Goal: Find specific page/section

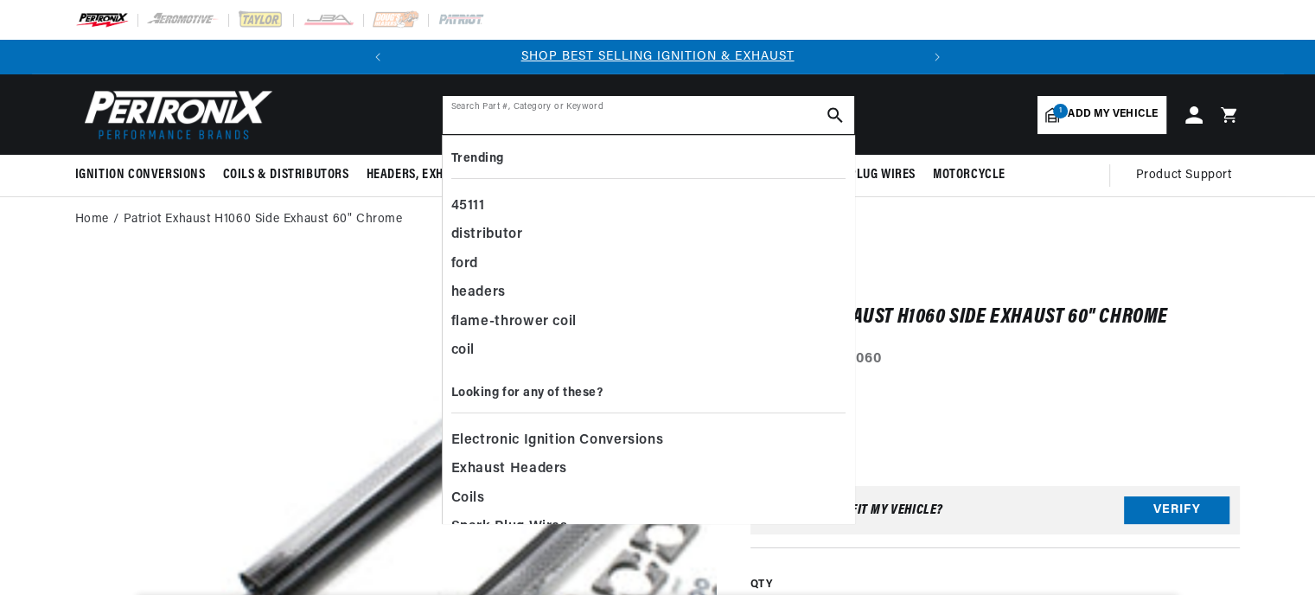
click at [481, 117] on input "text" at bounding box center [649, 115] width 412 height 38
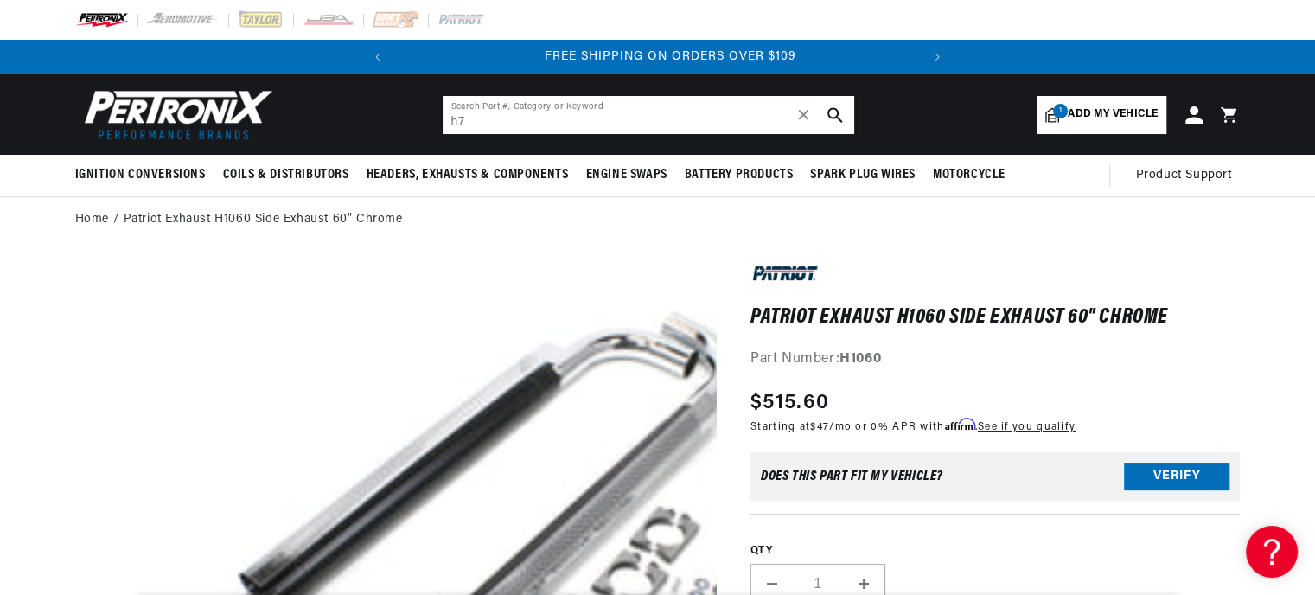
scroll to position [0, 524]
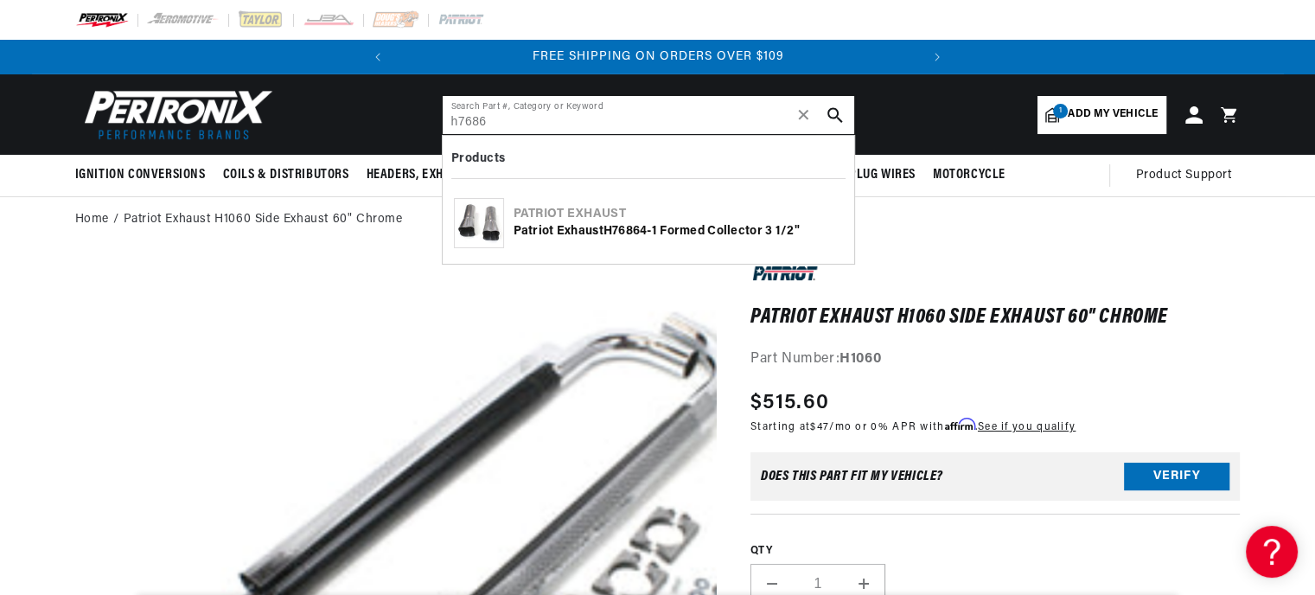
type input "h7686"
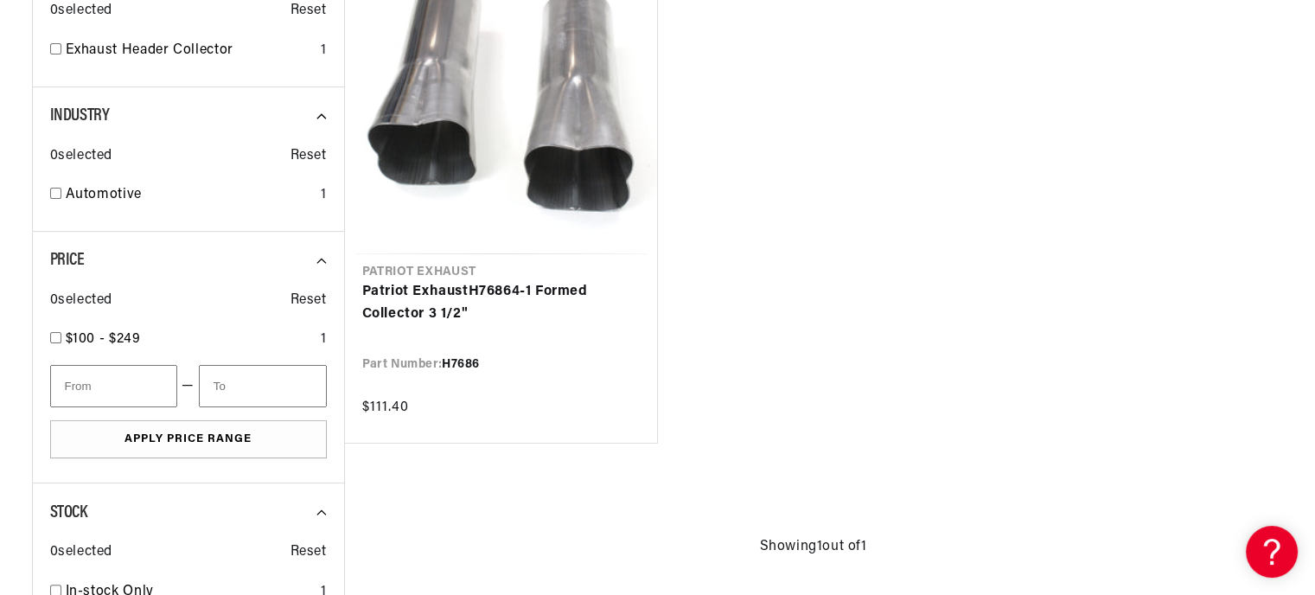
scroll to position [346, 0]
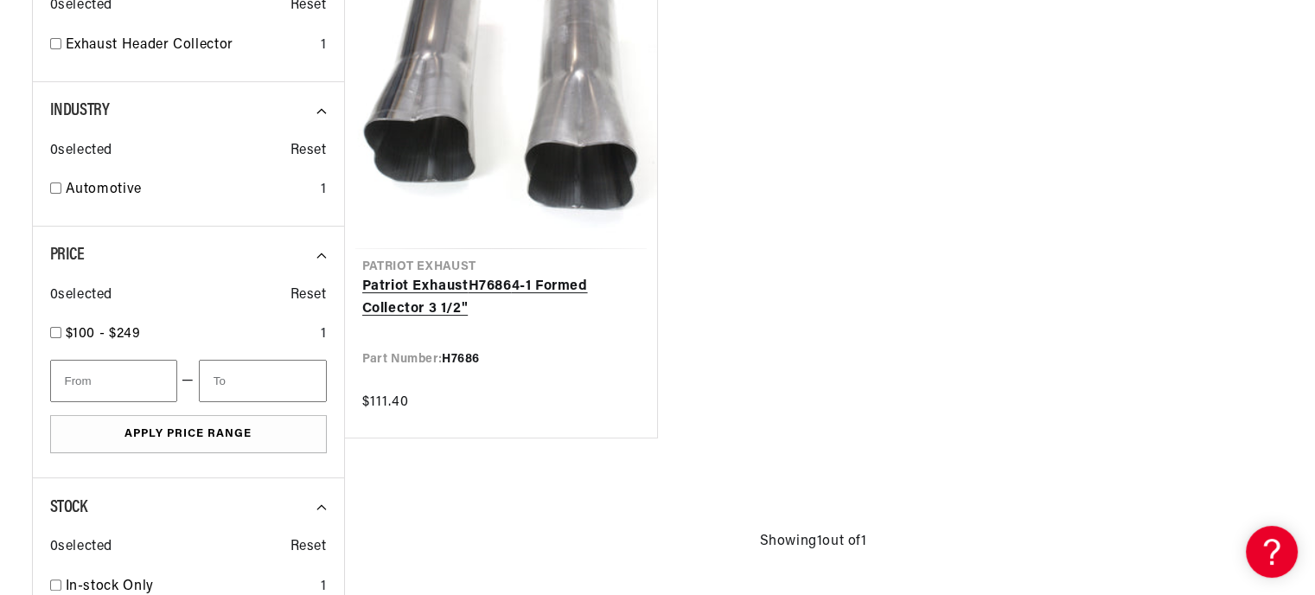
click at [534, 296] on link "Patriot Exhaust H7686 4-1 Formed Collector 3 1/2"" at bounding box center [501, 298] width 278 height 44
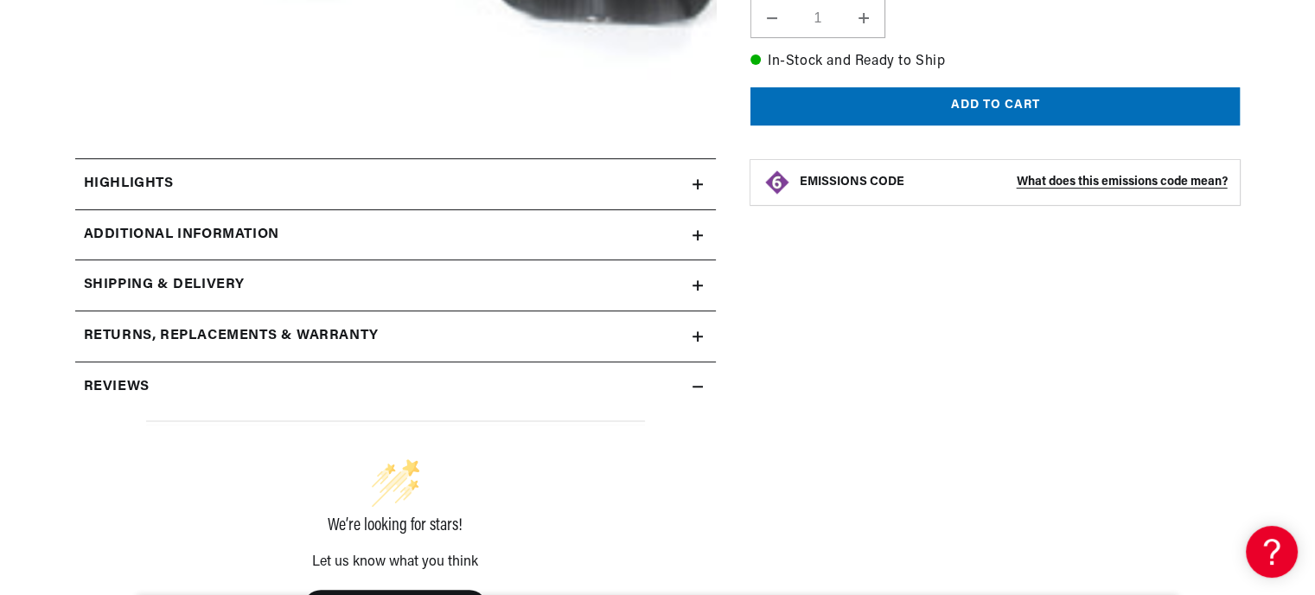
scroll to position [692, 0]
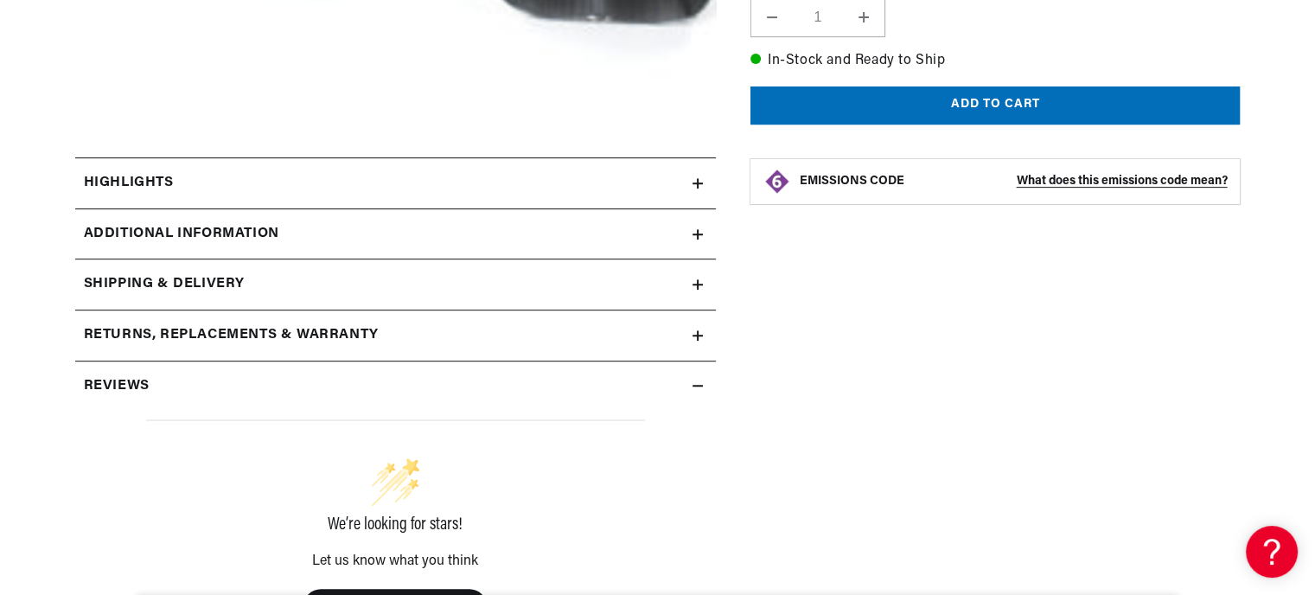
click at [698, 179] on icon at bounding box center [698, 183] width 0 height 10
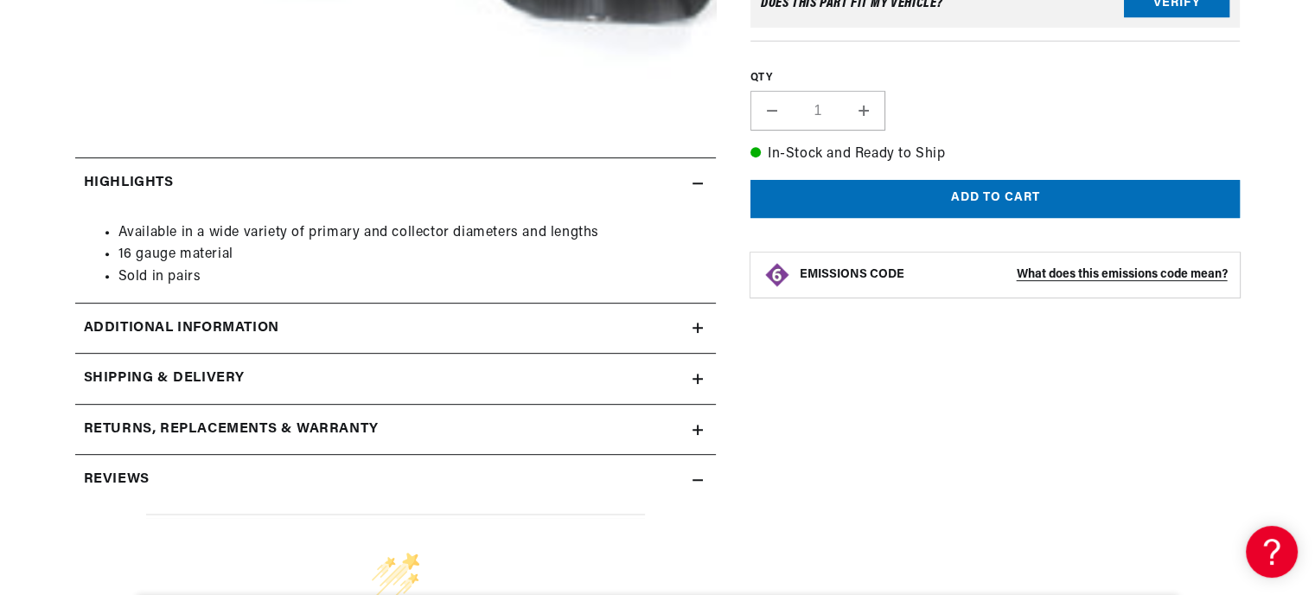
scroll to position [0, 0]
click at [700, 326] on icon at bounding box center [698, 328] width 10 height 10
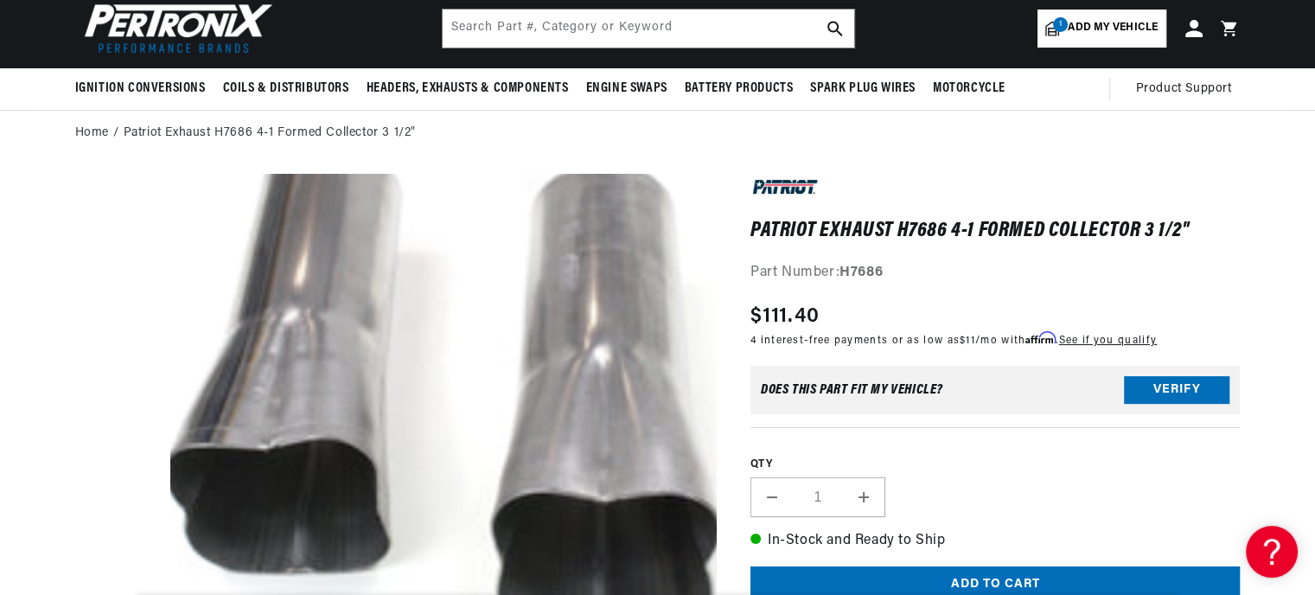
scroll to position [0, 524]
